Goal: Complete application form

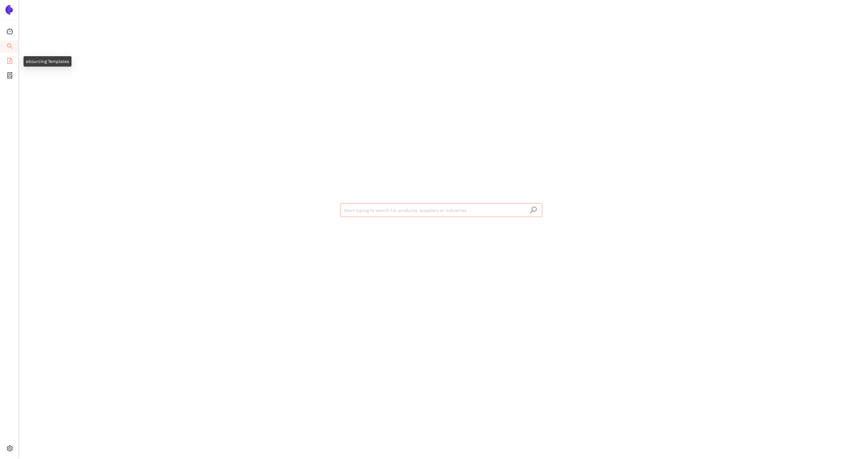
click at [10, 61] on icon "file-add" at bounding box center [9, 61] width 5 height 6
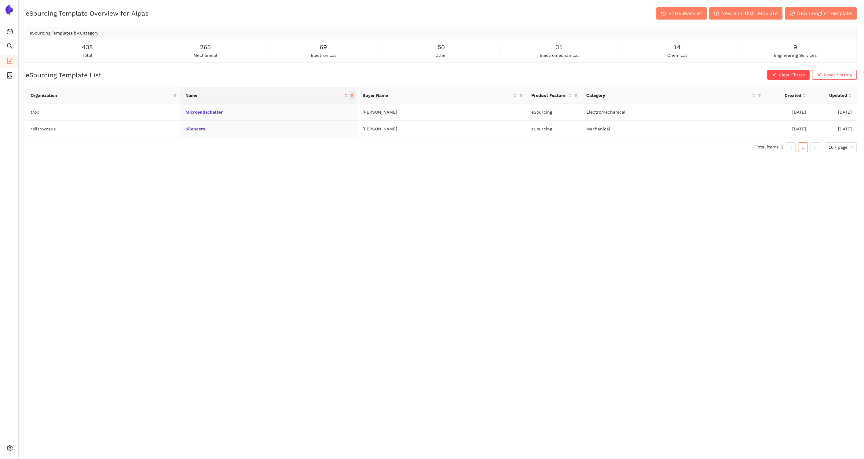
click at [352, 97] on span at bounding box center [352, 95] width 6 height 9
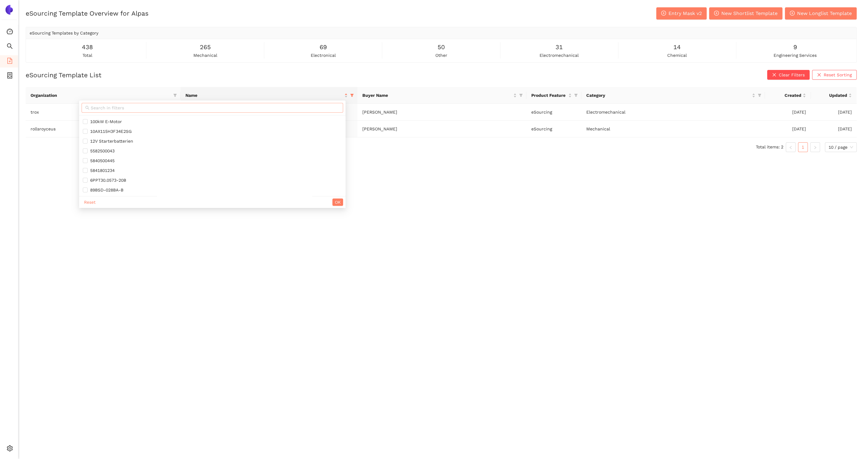
click at [335, 111] on input "text" at bounding box center [215, 107] width 249 height 7
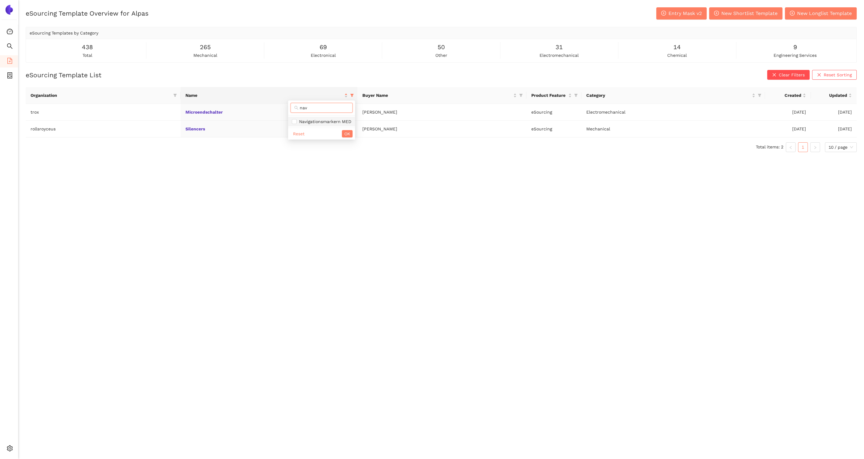
type input "nav"
click at [328, 118] on span "Navigationsmarkern MED" at bounding box center [322, 121] width 60 height 7
checkbox input "true"
click at [344, 133] on span "OK" at bounding box center [347, 133] width 6 height 7
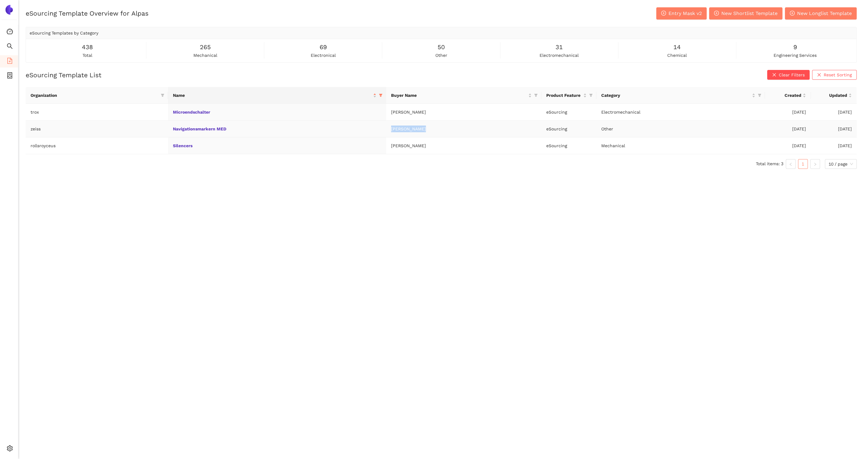
drag, startPoint x: 392, startPoint y: 129, endPoint x: 427, endPoint y: 129, distance: 35.1
click at [427, 129] on td "[PERSON_NAME]" at bounding box center [463, 129] width 155 height 17
copy td "[PERSON_NAME]"
click at [0, 0] on link "Navigationsmarkern MED" at bounding box center [0, 0] width 0 height 0
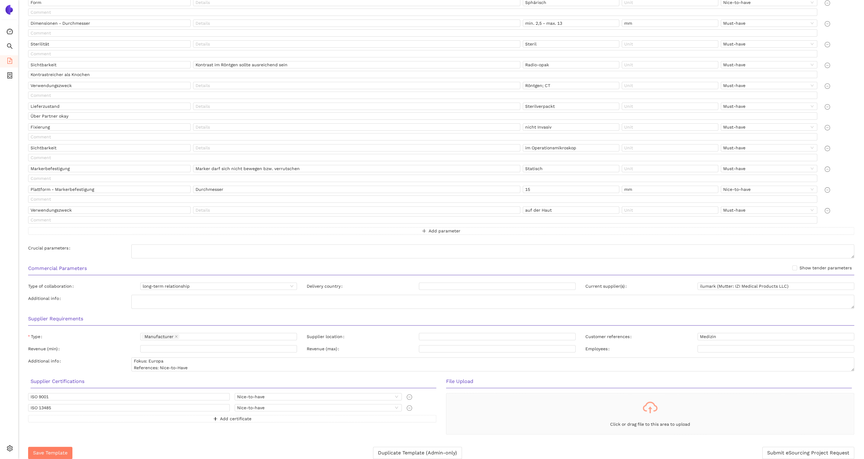
scroll to position [254, 0]
drag, startPoint x: 852, startPoint y: 364, endPoint x: 854, endPoint y: 369, distance: 5.2
click at [853, 370] on textarea "Fokus: Europa References: Nice-to-Have" at bounding box center [492, 367] width 723 height 24
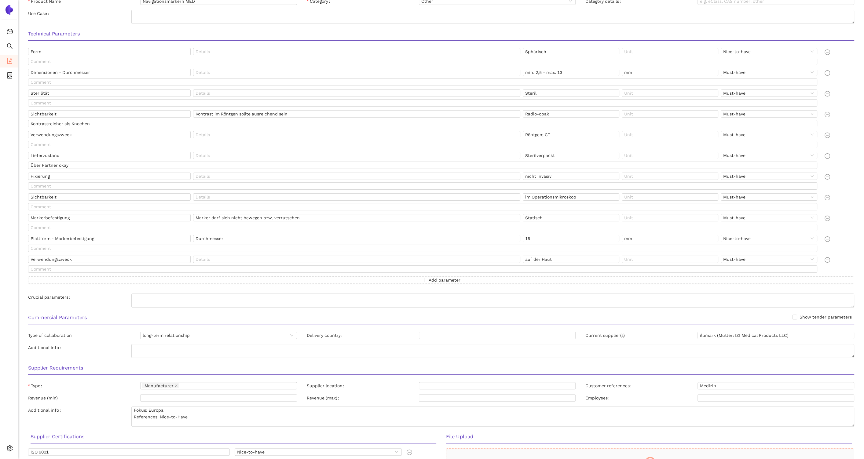
scroll to position [202, 0]
click at [705, 335] on input "ilumark (Mutter: IZI Medical Products LLC)" at bounding box center [775, 335] width 157 height 7
